Goal: Task Accomplishment & Management: Use online tool/utility

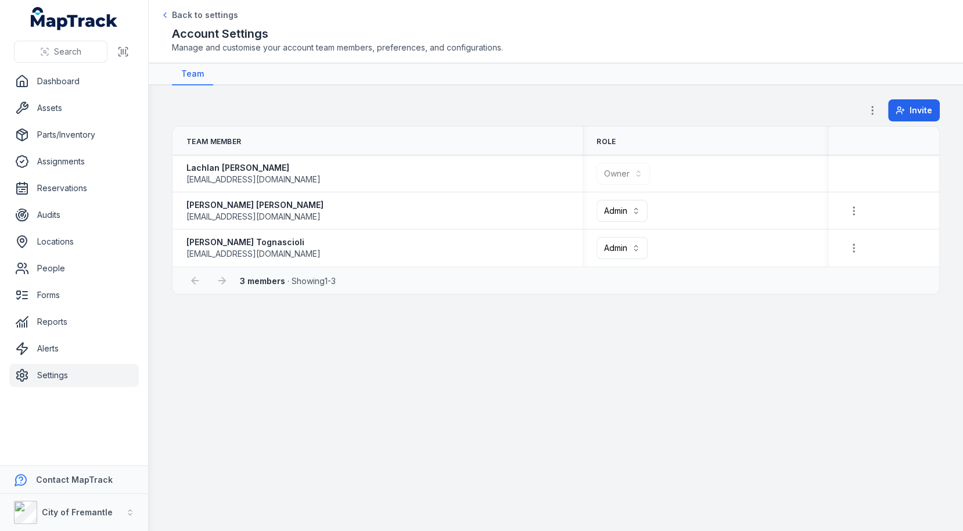
click at [577, 291] on div "3 members · Showing 1 - 3" at bounding box center [556, 280] width 767 height 27
click at [70, 113] on link "Assets" at bounding box center [74, 107] width 130 height 23
click at [369, 109] on div "Invite" at bounding box center [556, 112] width 768 height 27
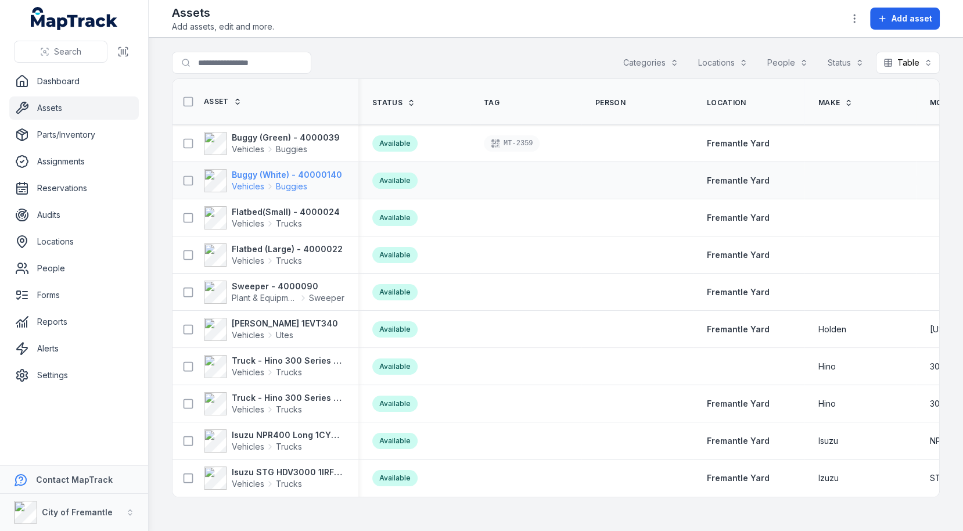
click at [292, 169] on strong "Buggy (White) - 40000140" at bounding box center [287, 175] width 110 height 12
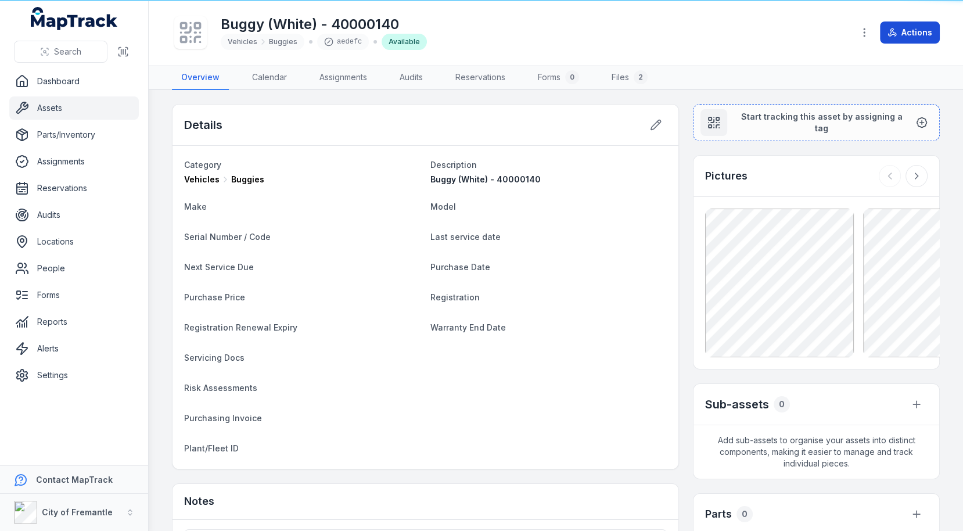
click at [894, 30] on icon at bounding box center [892, 32] width 9 height 9
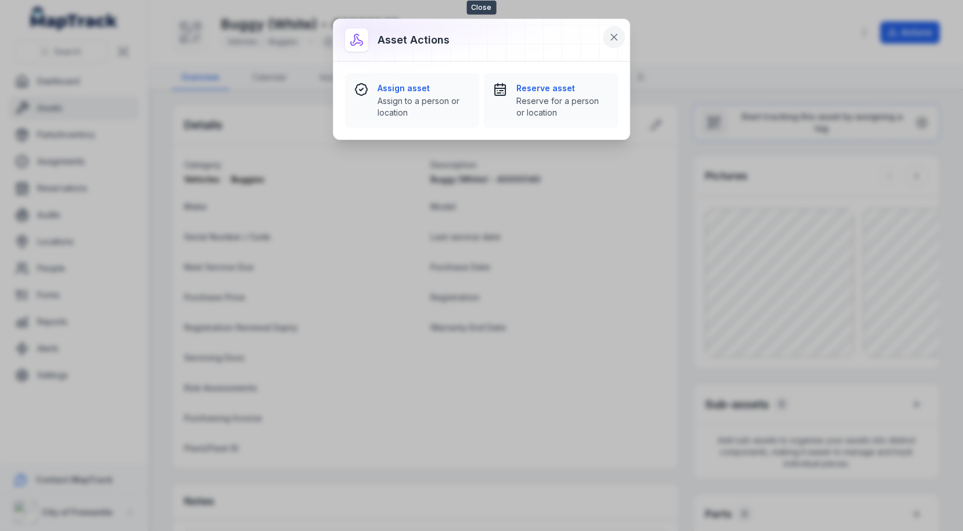
click at [607, 41] on button at bounding box center [614, 37] width 22 height 22
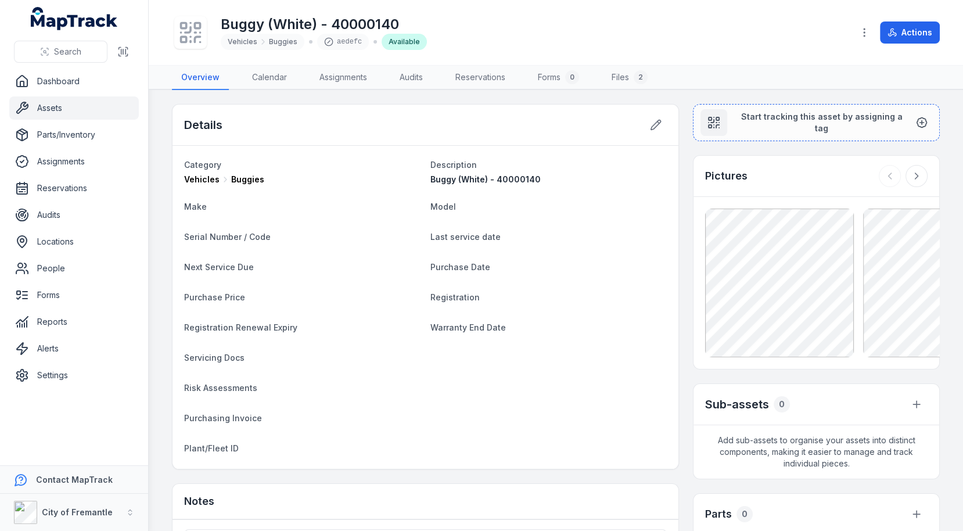
click at [632, 307] on dl "Category Vehicles Buggies Description Buggy (White) - 40000140 Make Model Seria…" at bounding box center [425, 307] width 483 height 300
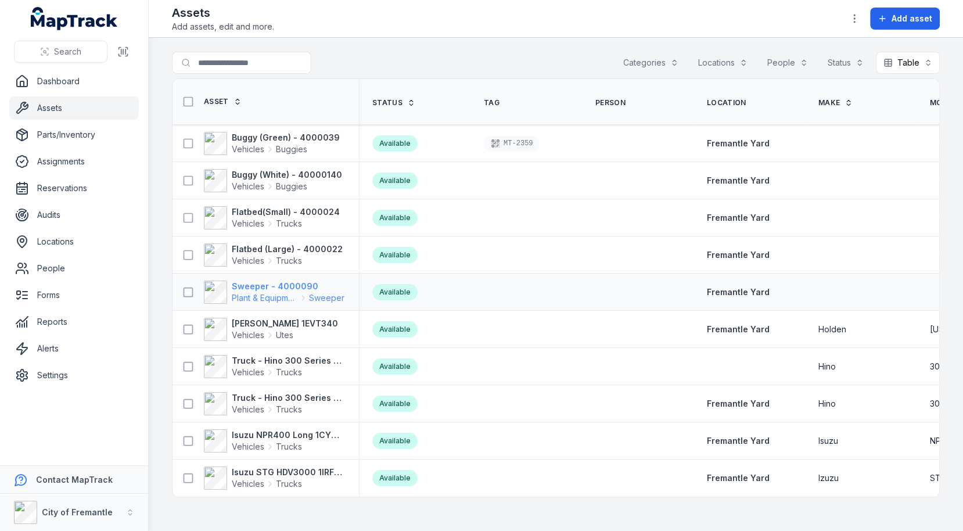
click at [272, 281] on strong "Sweeper - 4000090" at bounding box center [288, 287] width 113 height 12
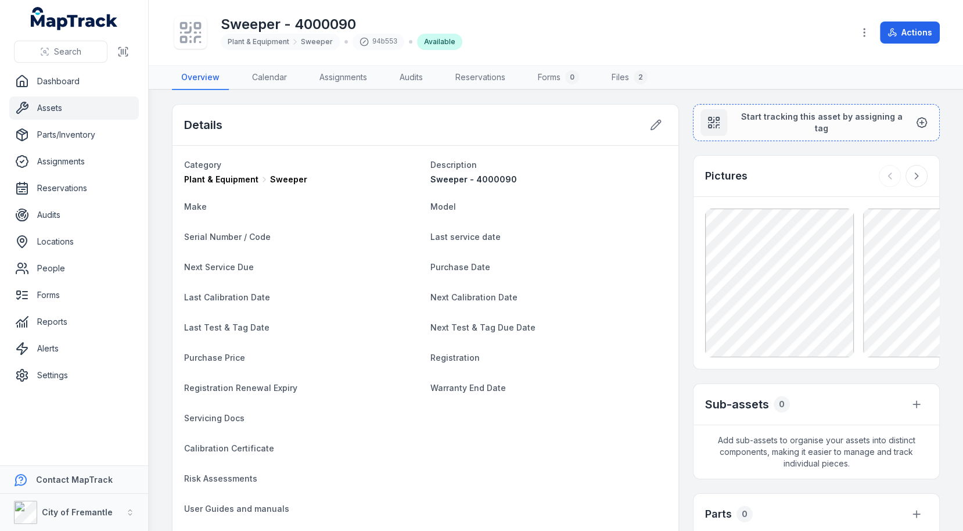
click at [293, 27] on h1 "Sweeper - 4000090" at bounding box center [342, 24] width 242 height 19
click at [903, 29] on button "Actions" at bounding box center [910, 32] width 60 height 22
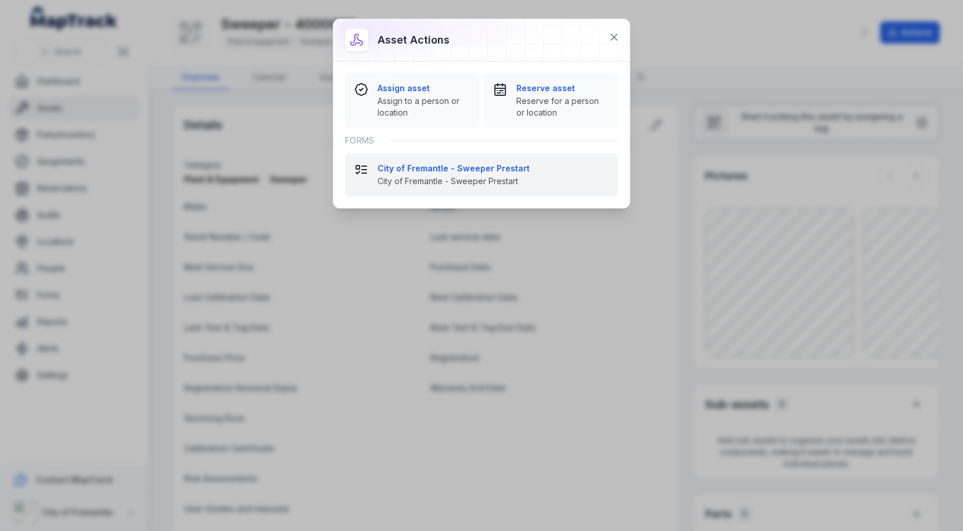
click at [504, 170] on strong "City of Fremantle - Sweeper Prestart" at bounding box center [493, 169] width 231 height 12
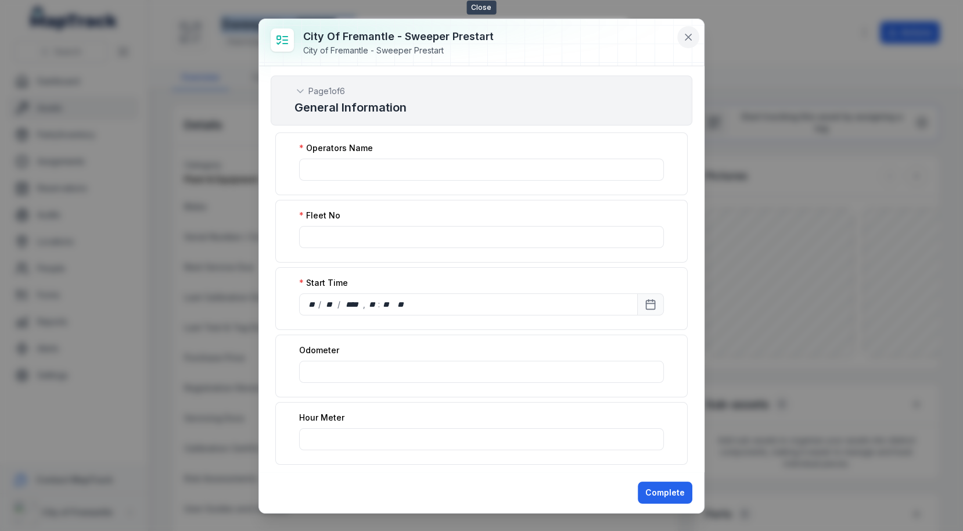
click at [680, 33] on button at bounding box center [688, 37] width 22 height 22
